Goal: Register for event/course

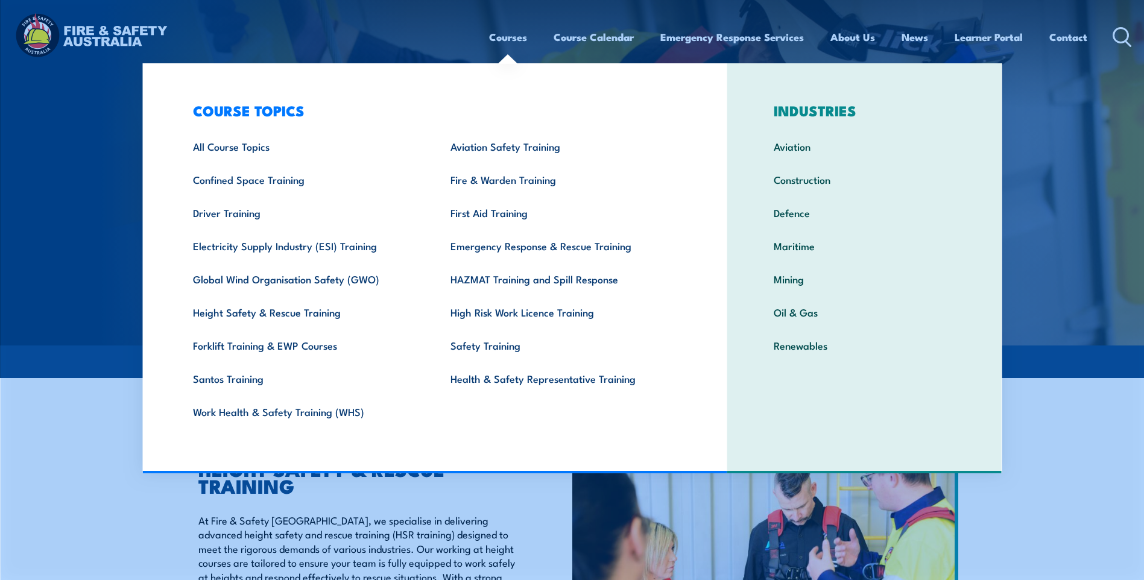
click at [321, 10] on header "Courses Course Calendar Emergency Response Services Services Overview Emergency…" at bounding box center [572, 37] width 1144 height 74
click at [511, 43] on link "Courses" at bounding box center [508, 37] width 38 height 32
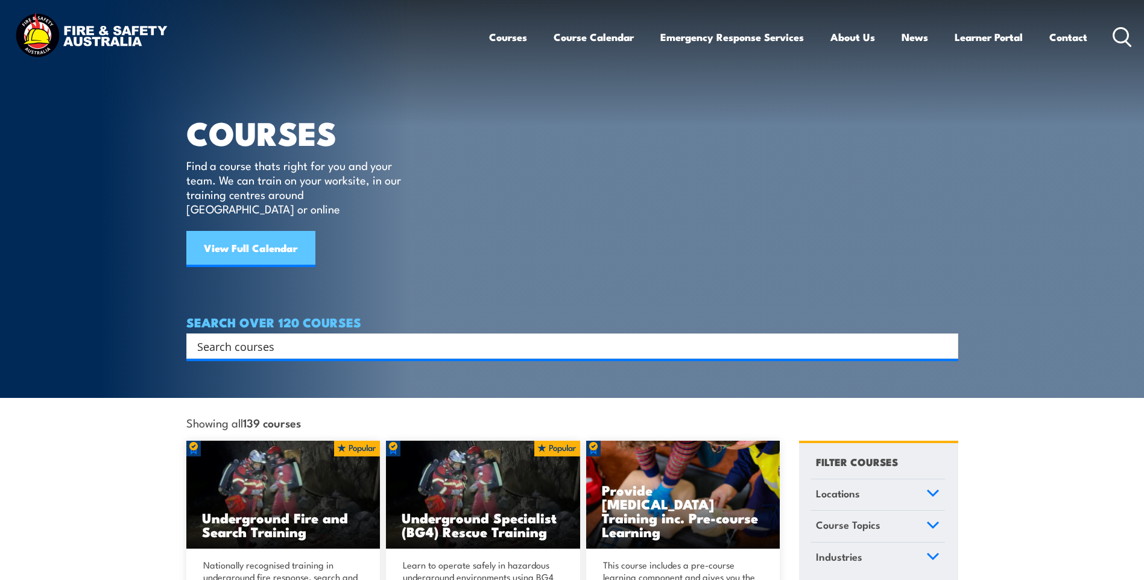
click at [228, 231] on link "View Full Calendar" at bounding box center [250, 249] width 129 height 36
click at [1109, 37] on div "Courses Course Calendar Emergency Response Services Services Overview Emergency…" at bounding box center [810, 37] width 643 height 52
click at [1128, 39] on icon at bounding box center [1121, 37] width 19 height 20
click at [1112, 39] on div "Courses Course Calendar Emergency Response Services Services Overview Emergency…" at bounding box center [810, 37] width 643 height 52
